Goal: Information Seeking & Learning: Learn about a topic

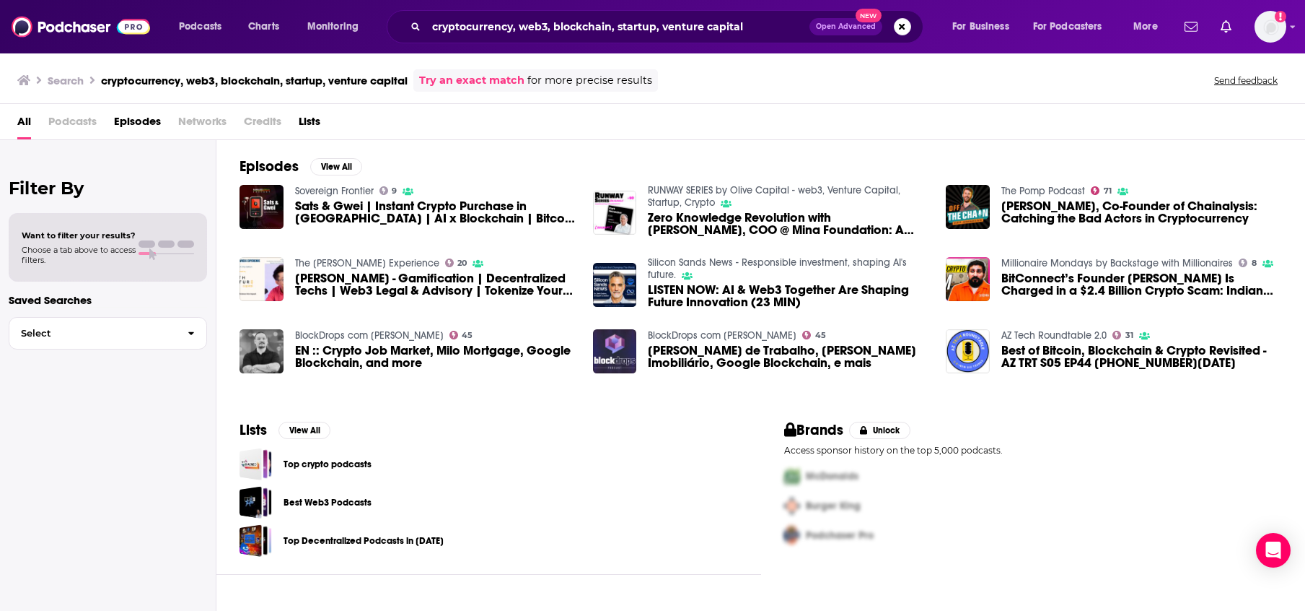
click at [639, 9] on div "Podcasts Charts Monitoring cryptocurrency, web3, blockchain, startup, venture c…" at bounding box center [652, 26] width 1305 height 53
click at [639, 25] on input "cryptocurrency, web3, blockchain, startup, venture capital" at bounding box center [618, 26] width 383 height 23
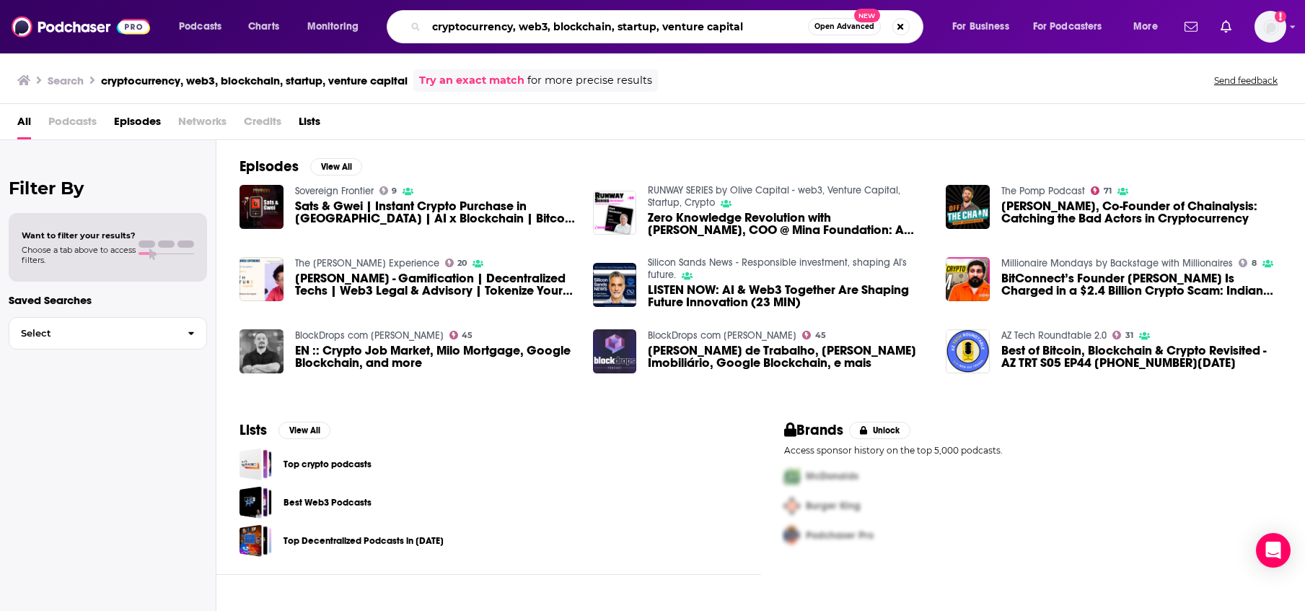
click at [639, 25] on input "cryptocurrency, web3, blockchain, startup, venture capital" at bounding box center [618, 26] width 382 height 23
type input "second acts"
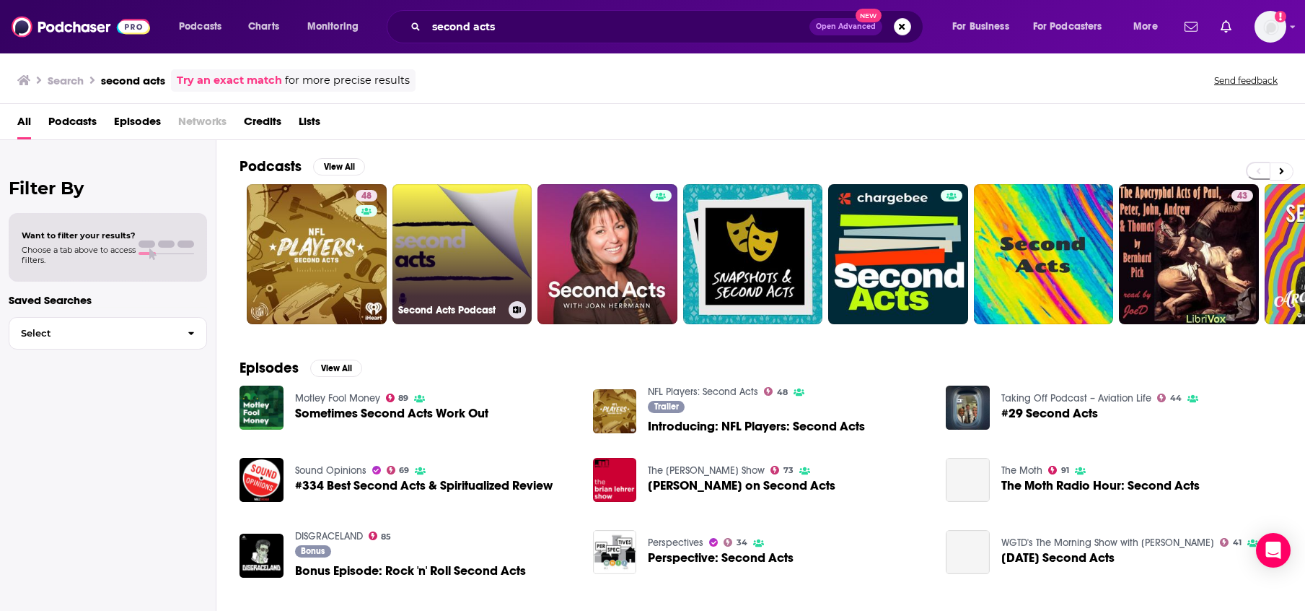
click at [469, 262] on link "Second Acts Podcast" at bounding box center [463, 254] width 140 height 140
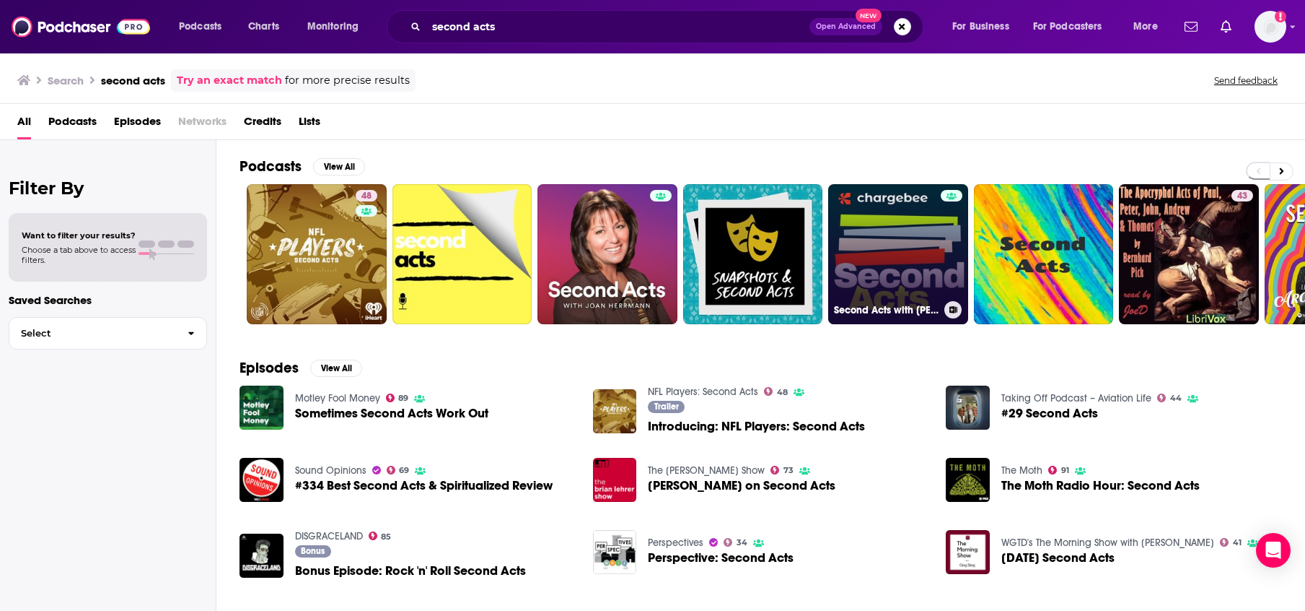
click at [858, 216] on link "Second Acts with [PERSON_NAME]" at bounding box center [898, 254] width 140 height 140
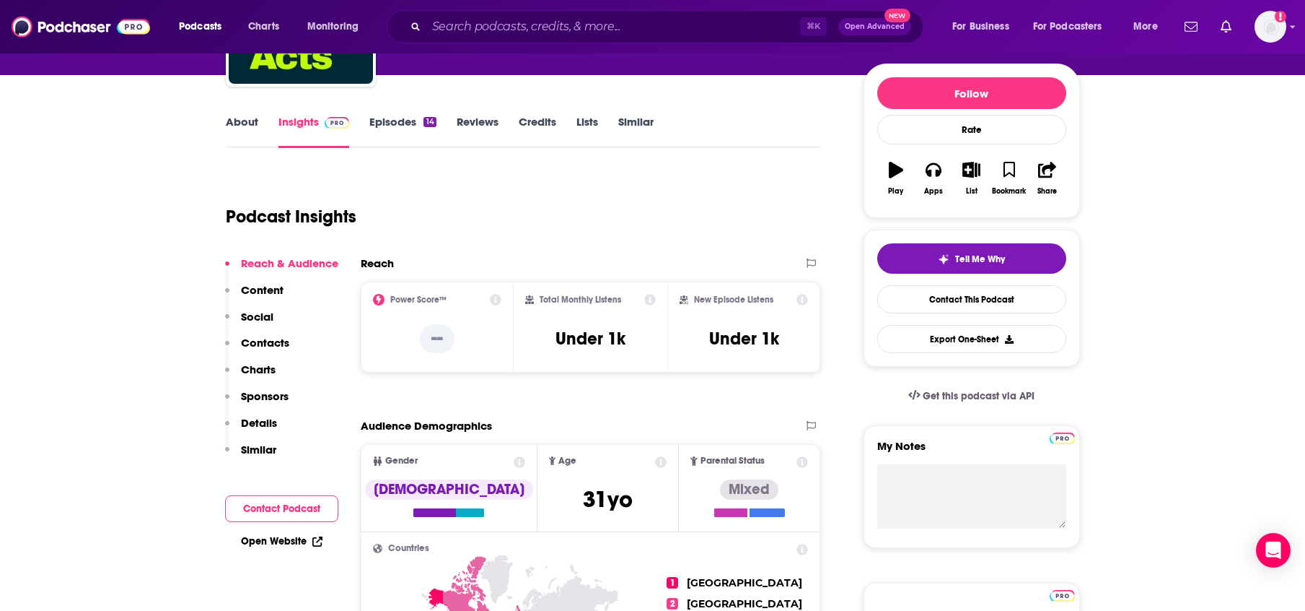
scroll to position [175, 0]
